Goal: Task Accomplishment & Management: Use online tool/utility

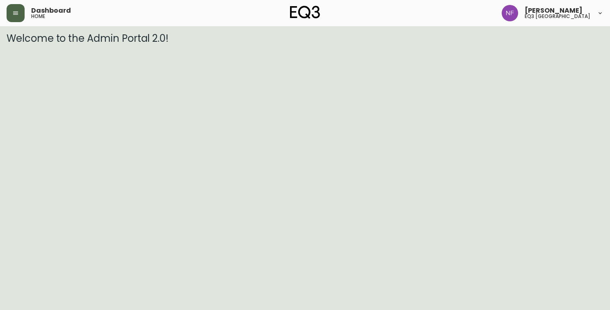
click at [12, 14] on button "button" at bounding box center [16, 13] width 18 height 18
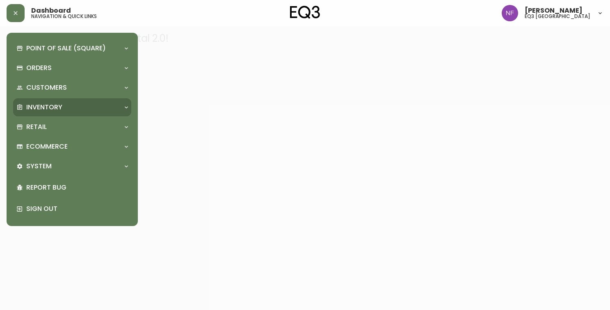
click at [62, 103] on p "Inventory" at bounding box center [44, 107] width 36 height 9
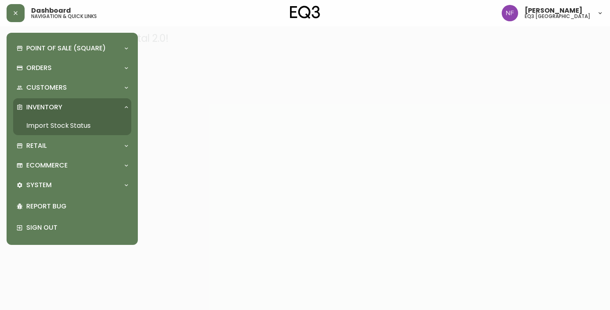
click at [71, 122] on link "Import Stock Status" at bounding box center [72, 125] width 118 height 19
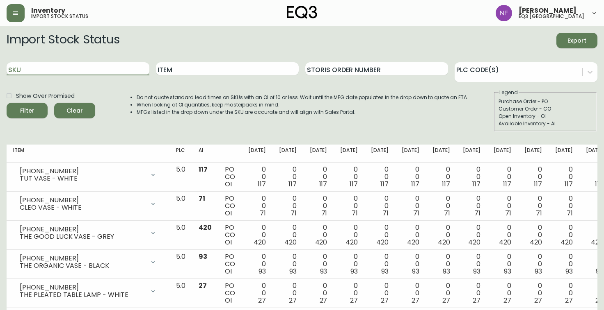
click at [111, 66] on input "SKU" at bounding box center [78, 68] width 143 height 13
paste input "7020-060-1-B"
type input "7020-060-1-B"
click at [7, 103] on button "Filter" at bounding box center [27, 111] width 41 height 16
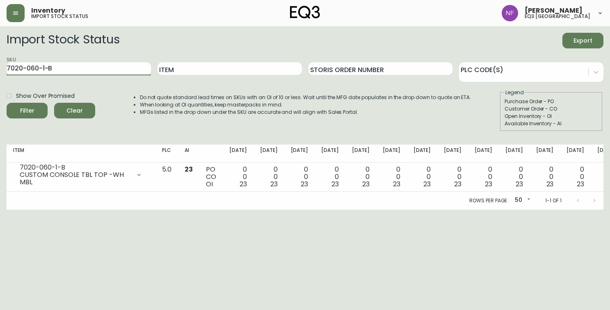
drag, startPoint x: 73, startPoint y: 72, endPoint x: -1, endPoint y: 70, distance: 73.4
click at [0, 70] on html "Inventory import stock status [PERSON_NAME] eq3 [GEOGRAPHIC_DATA] Import Stock …" at bounding box center [305, 105] width 610 height 210
paste input "7020-060-4-A"
type input "7020-060-4-A"
click at [7, 103] on button "Filter" at bounding box center [27, 111] width 41 height 16
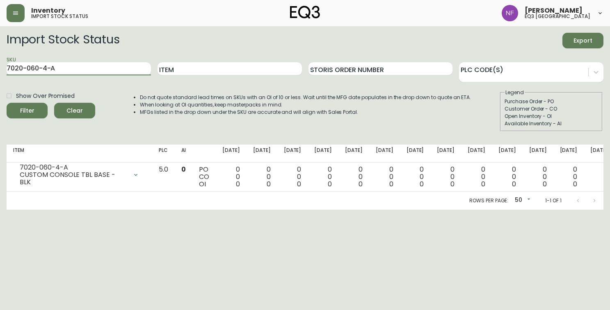
drag, startPoint x: 105, startPoint y: 68, endPoint x: -1, endPoint y: 74, distance: 106.0
click at [0, 74] on html "Inventory import stock status [PERSON_NAME] eq3 [GEOGRAPHIC_DATA] Import Stock …" at bounding box center [305, 105] width 610 height 210
click at [178, 68] on input "Item" at bounding box center [229, 68] width 144 height 13
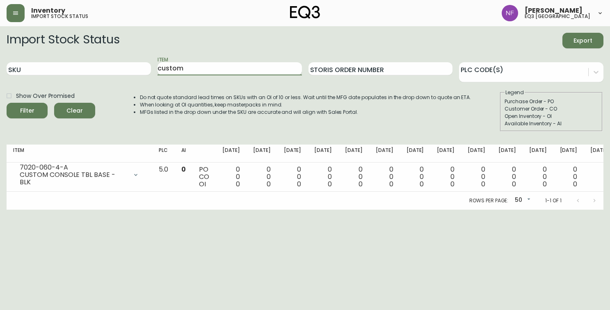
type input "custom"
click at [7, 103] on button "Filter" at bounding box center [27, 111] width 41 height 16
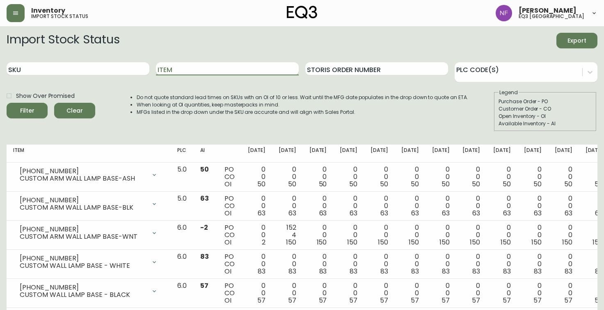
click at [249, 72] on input "Item" at bounding box center [227, 68] width 143 height 13
type input "c"
type input "custom console"
click at [7, 103] on button "Filter" at bounding box center [27, 111] width 41 height 16
